Goal: Information Seeking & Learning: Learn about a topic

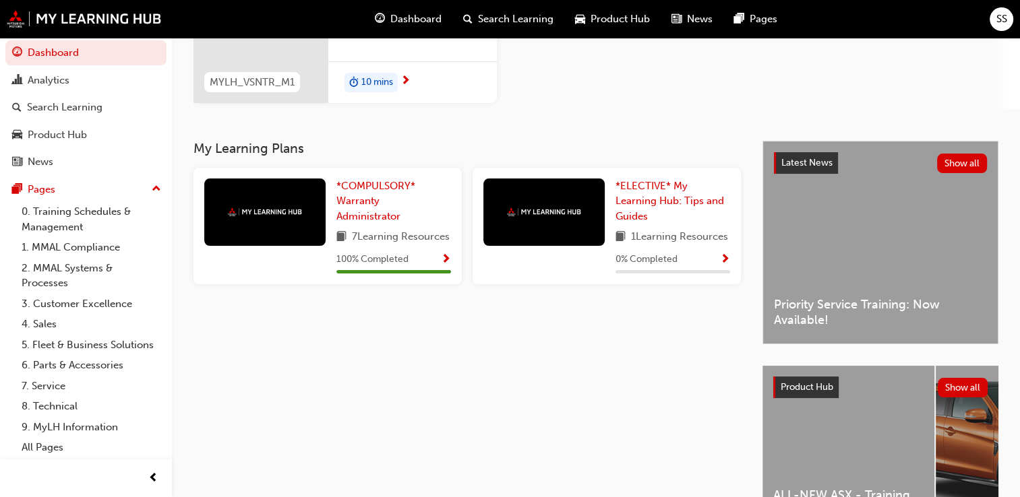
scroll to position [202, 0]
click at [549, 208] on img at bounding box center [544, 212] width 74 height 9
click at [657, 204] on span "*ELECTIVE* My Learning Hub: Tips and Guides" at bounding box center [669, 201] width 109 height 42
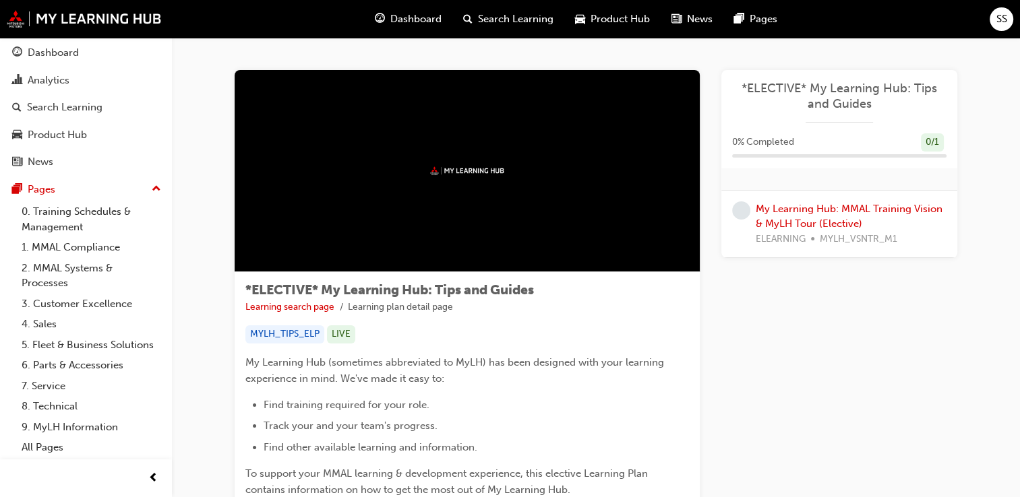
click at [418, 15] on span "Dashboard" at bounding box center [415, 19] width 51 height 16
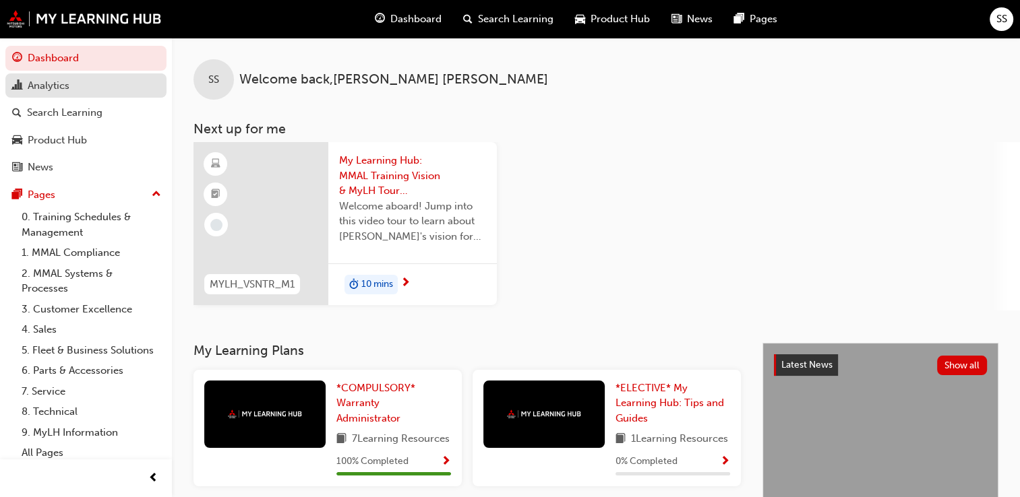
click at [76, 87] on div "Analytics" at bounding box center [86, 86] width 148 height 17
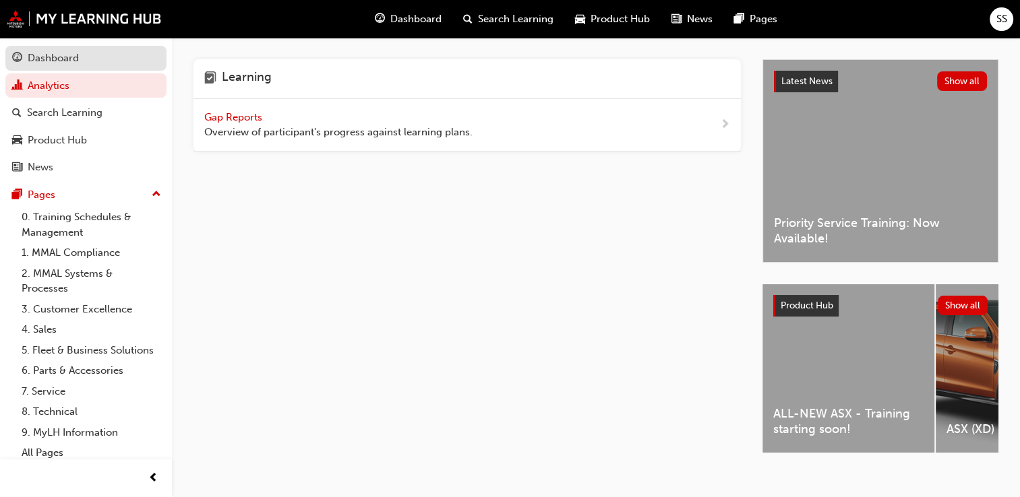
click at [90, 66] on div "Dashboard" at bounding box center [86, 58] width 148 height 17
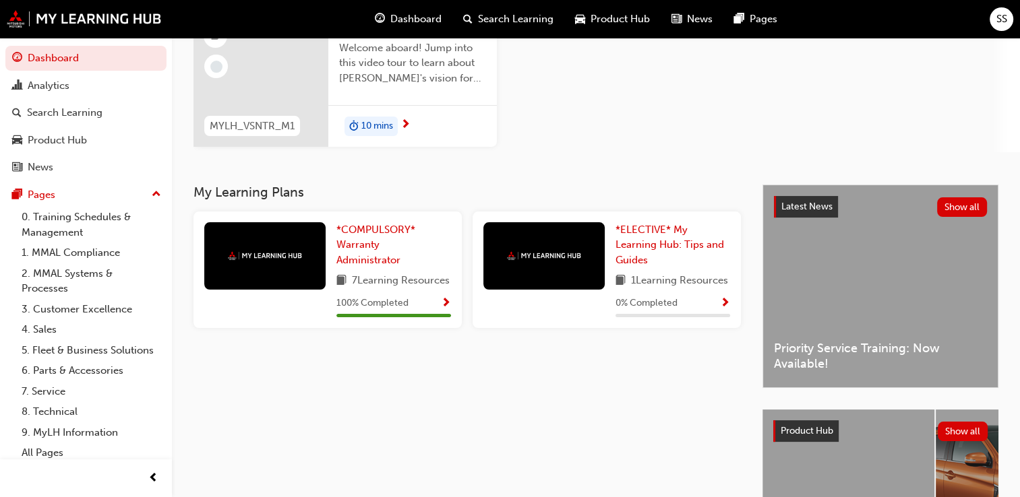
scroll to position [202, 0]
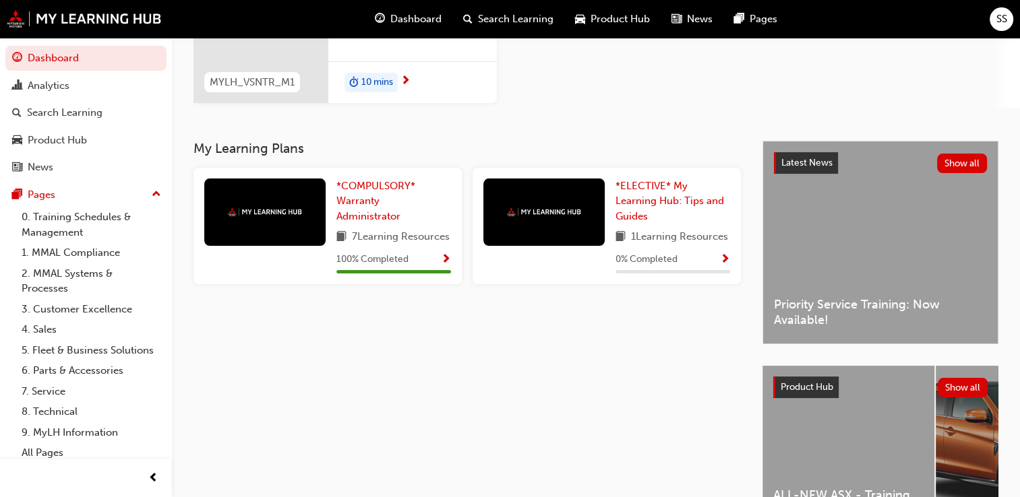
click at [1000, 12] on span "SS" at bounding box center [1001, 19] width 11 height 16
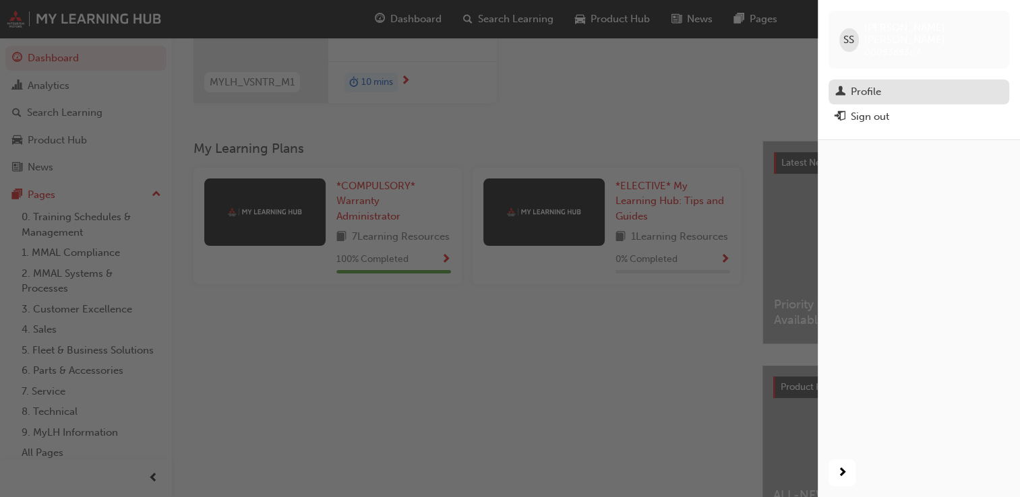
click at [869, 84] on div "Profile" at bounding box center [866, 92] width 30 height 16
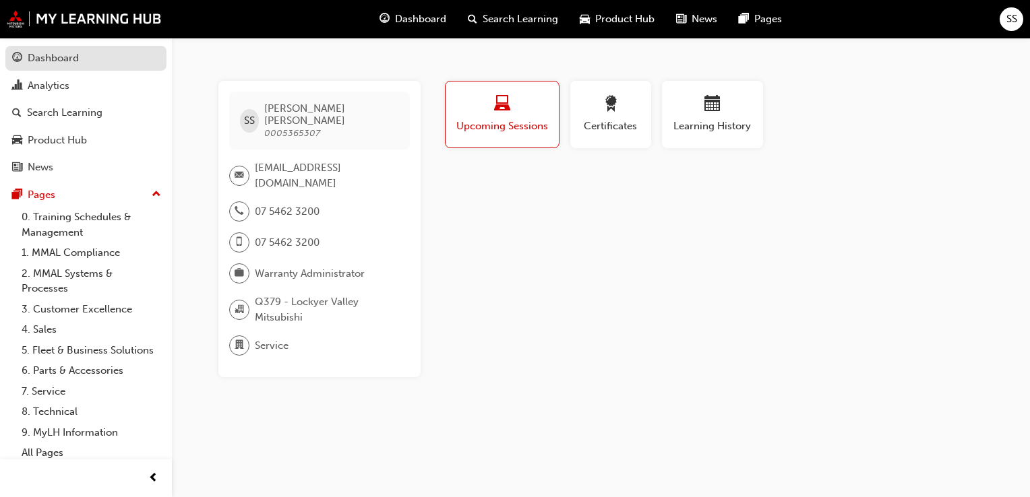
click at [71, 55] on div "Dashboard" at bounding box center [53, 59] width 51 height 16
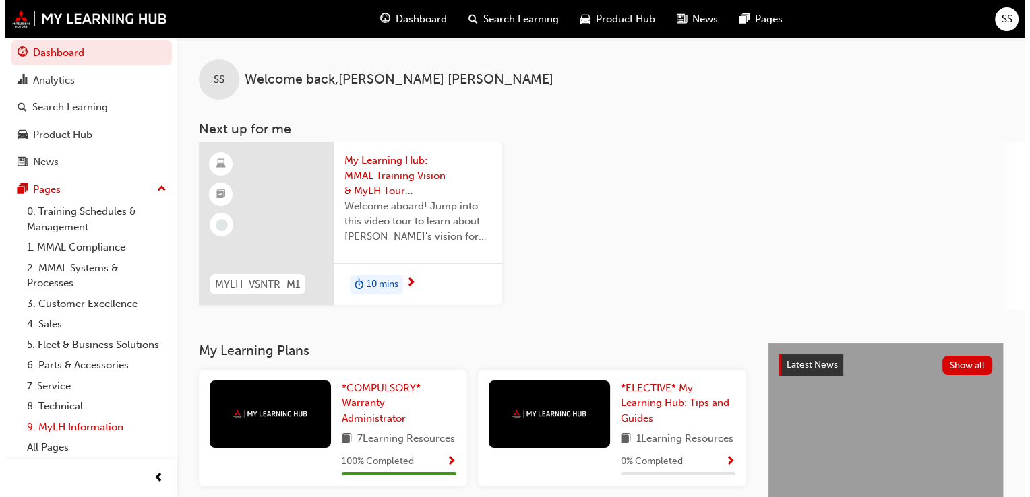
scroll to position [21, 0]
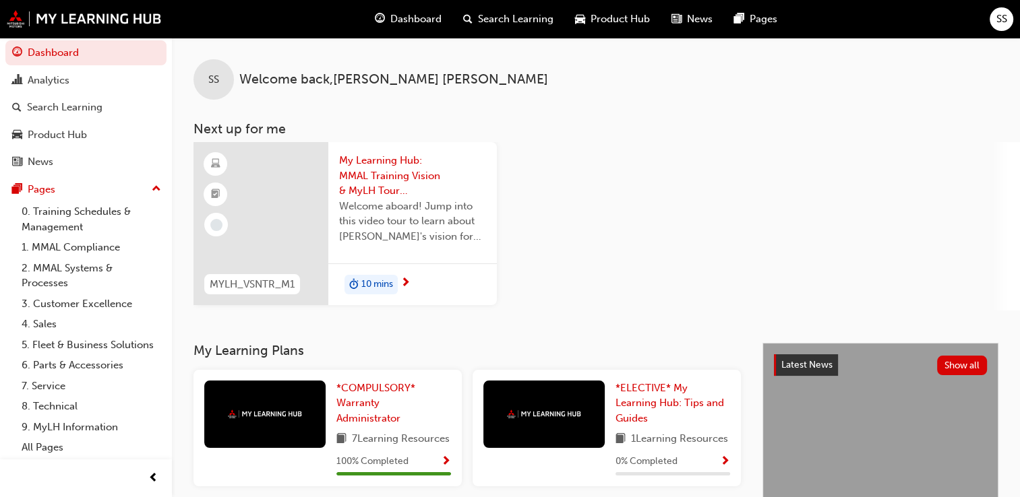
click at [1002, 16] on span "SS" at bounding box center [1001, 19] width 11 height 16
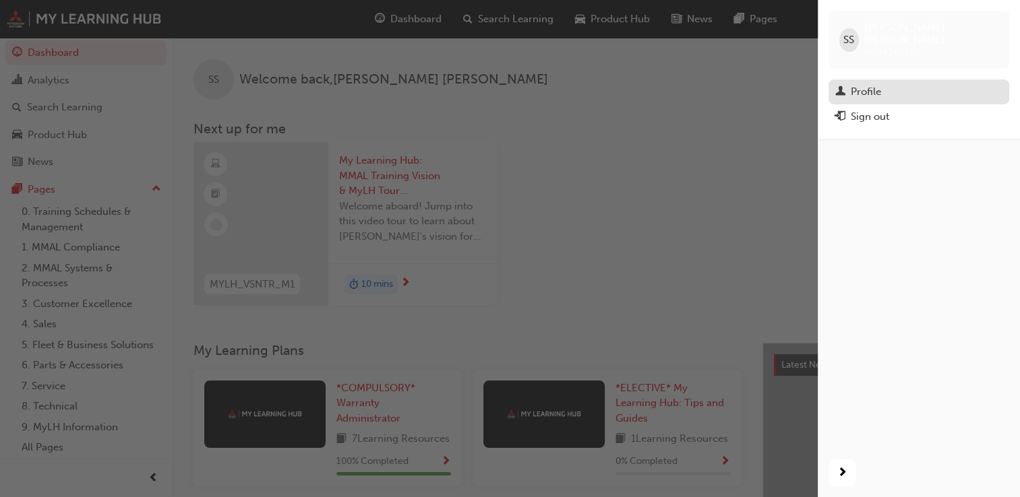
click at [873, 84] on div "Profile" at bounding box center [866, 92] width 30 height 16
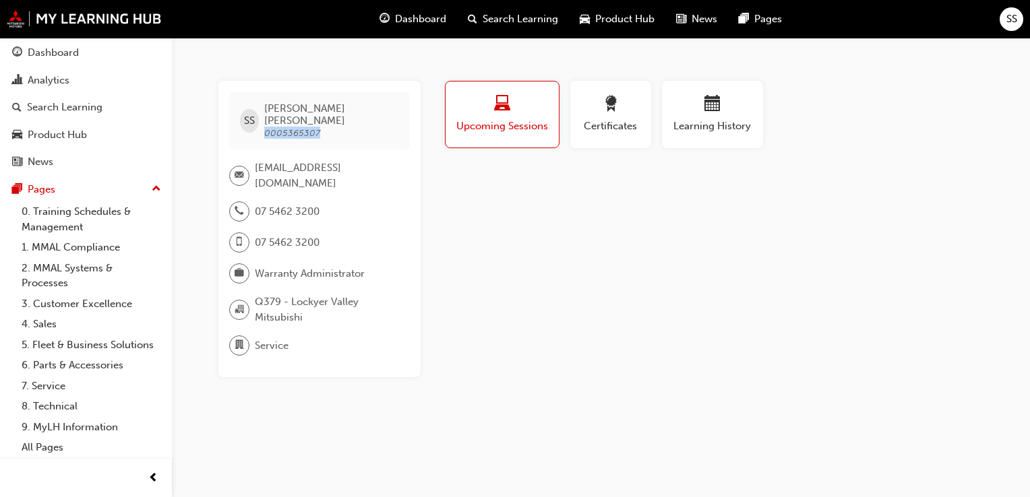
drag, startPoint x: 336, startPoint y: 116, endPoint x: 269, endPoint y: 121, distance: 66.9
click at [269, 121] on span "SHARLA SUTTON 0005365307" at bounding box center [331, 120] width 134 height 36
copy span "0005365307"
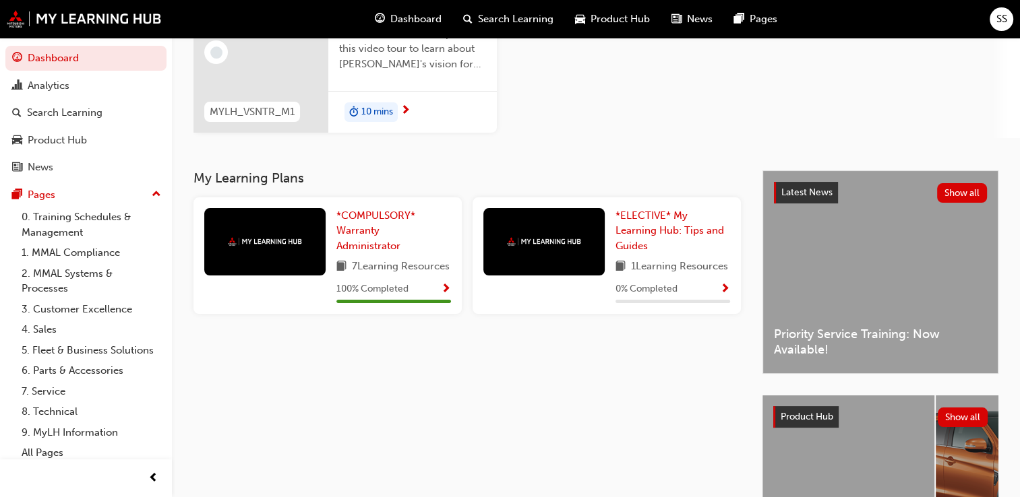
scroll to position [202, 0]
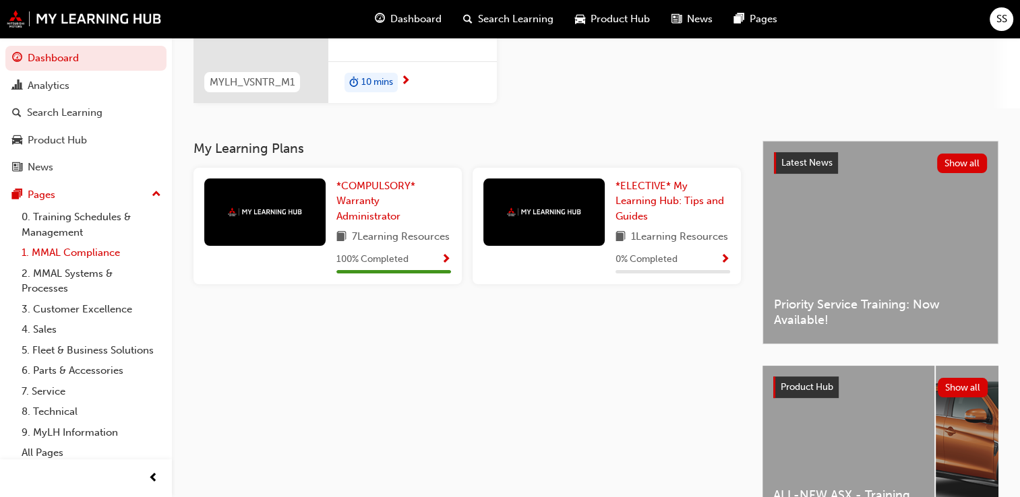
click at [96, 255] on link "1. MMAL Compliance" at bounding box center [91, 253] width 150 height 21
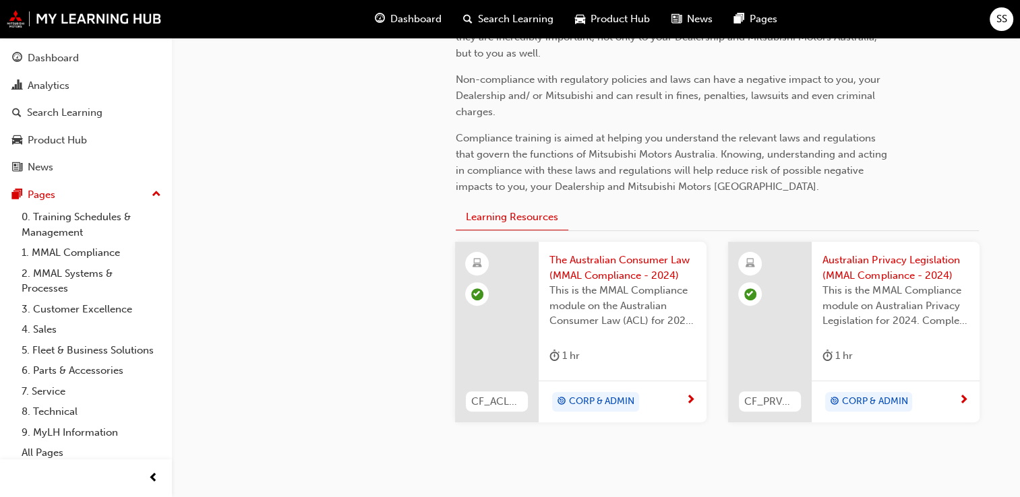
scroll to position [404, 0]
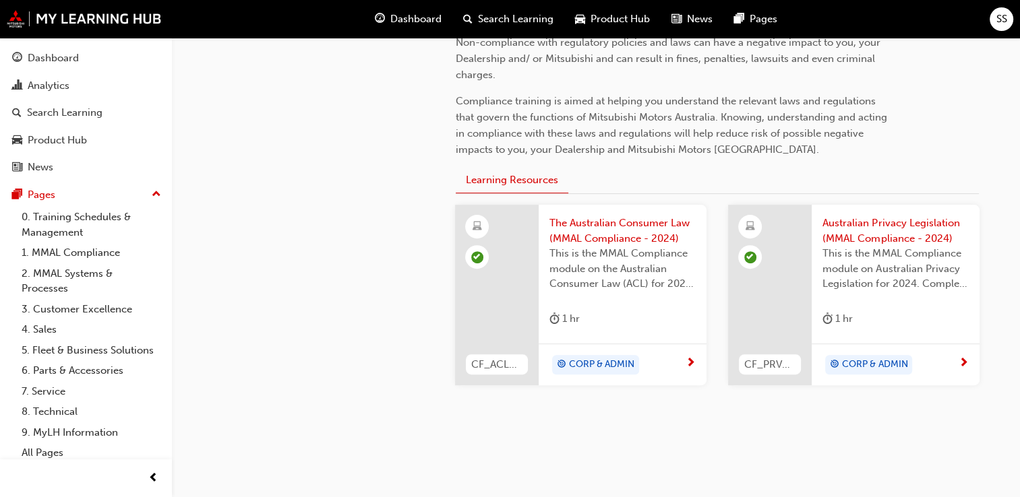
click at [584, 233] on span "The Australian Consumer Law (MMAL Compliance - 2024)" at bounding box center [622, 231] width 146 height 30
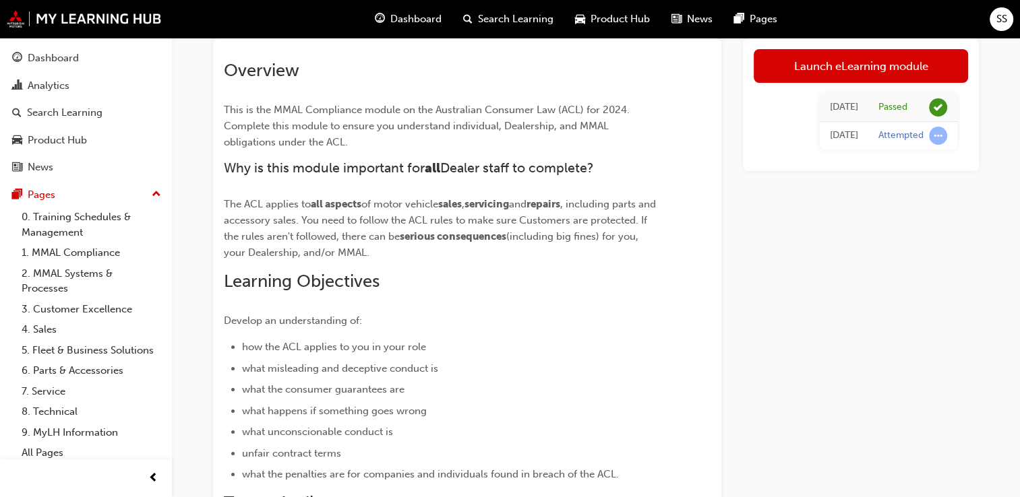
scroll to position [67, 0]
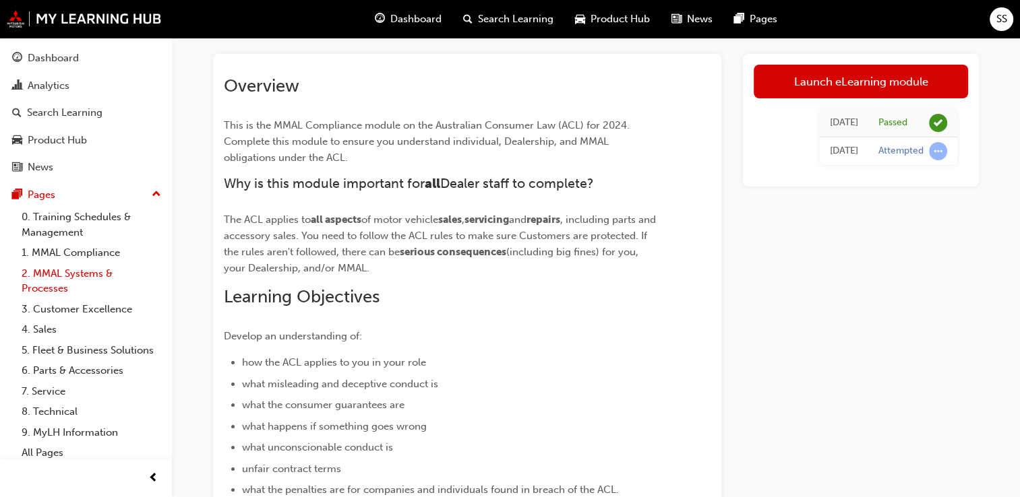
click at [85, 274] on link "2. MMAL Systems & Processes" at bounding box center [91, 282] width 150 height 36
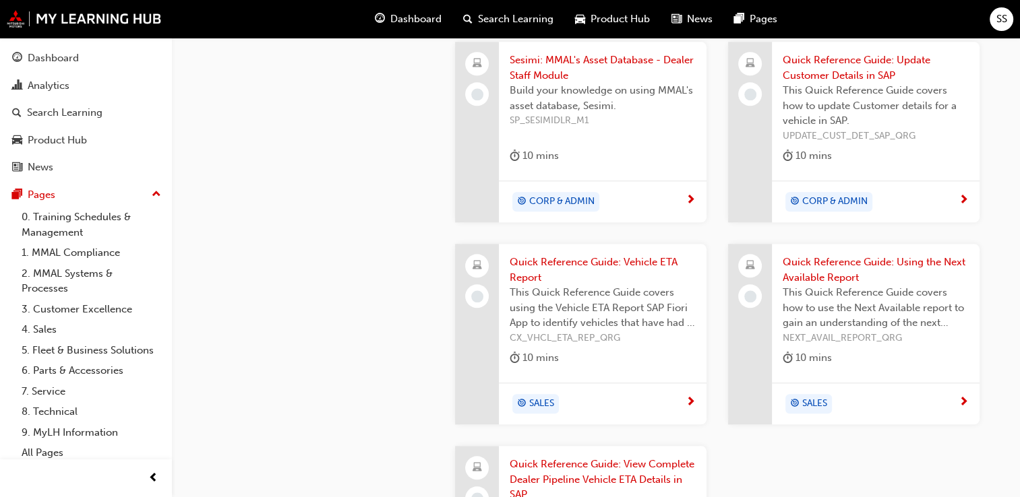
scroll to position [1415, 0]
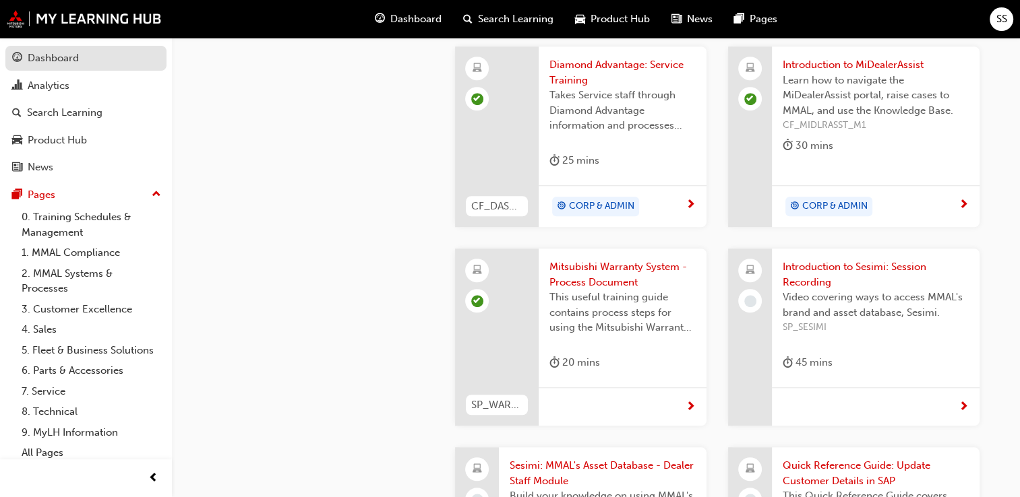
click at [75, 57] on div "Dashboard" at bounding box center [53, 59] width 51 height 16
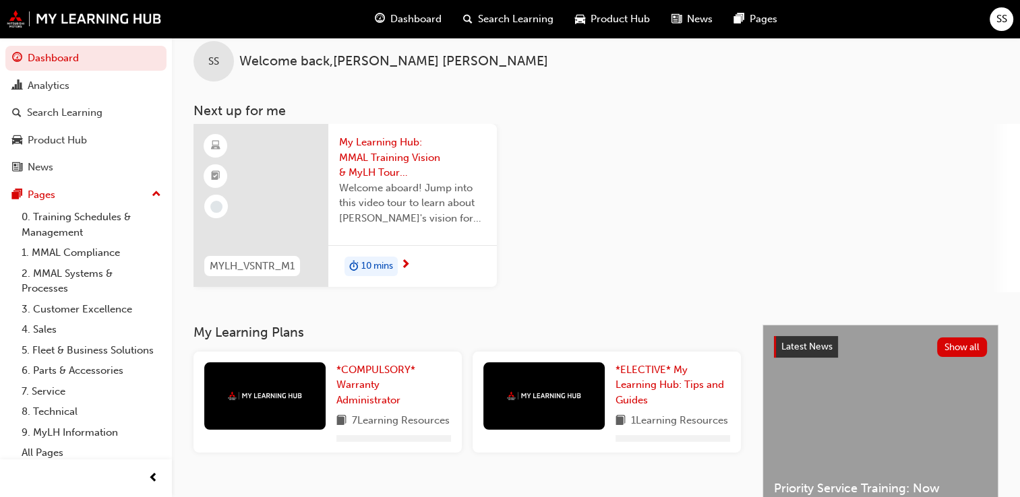
scroll to position [301, 0]
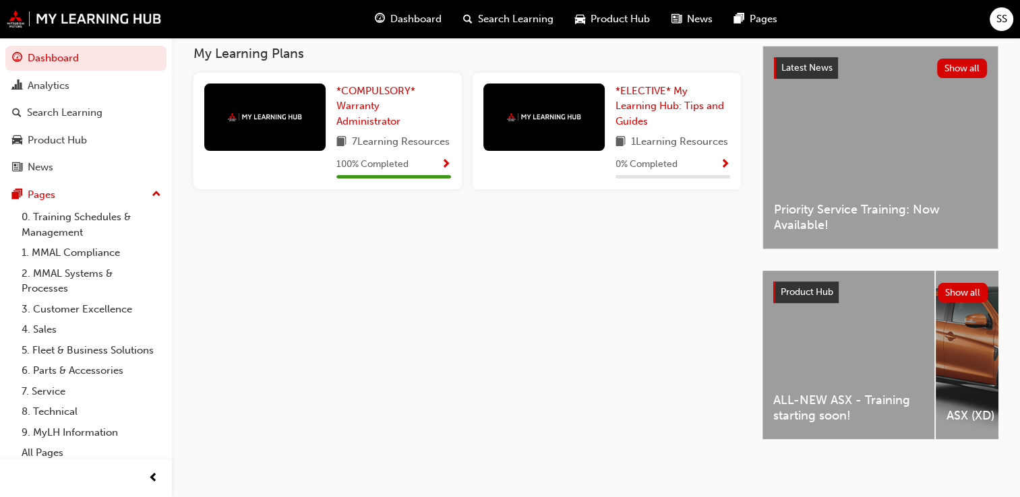
scroll to position [301, 0]
